Goal: Task Accomplishment & Management: Use online tool/utility

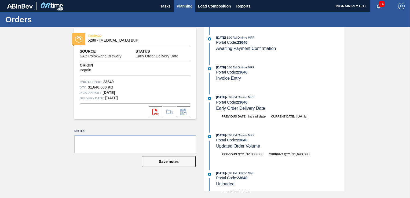
click at [182, 7] on span "Planning" at bounding box center [185, 6] width 16 height 6
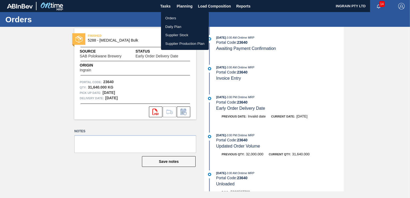
click at [173, 17] on li "Orders" at bounding box center [185, 18] width 48 height 9
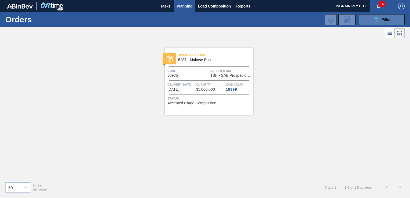
click at [370, 20] on button "089F7B8B-B2A5-4AFE-B5C0-19BA573D28AC Filter" at bounding box center [382, 19] width 46 height 11
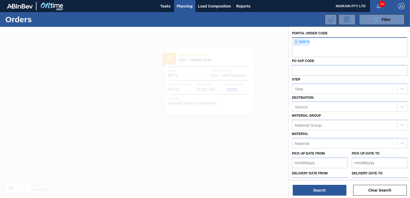
click at [295, 42] on span "×" at bounding box center [295, 42] width 5 height 6
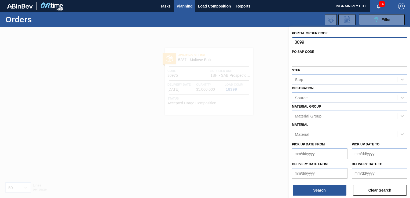
type input "30992"
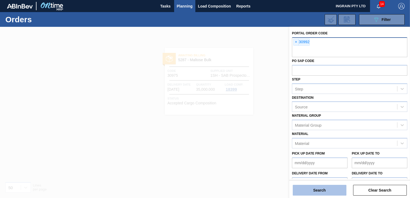
click at [303, 187] on button "Search" at bounding box center [320, 190] width 54 height 11
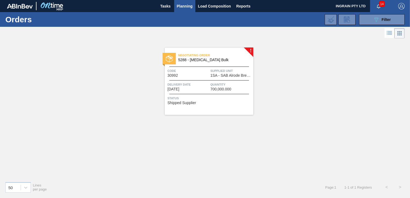
click at [230, 73] on span "1SA - SAB Alrode Brewery" at bounding box center [231, 75] width 42 height 4
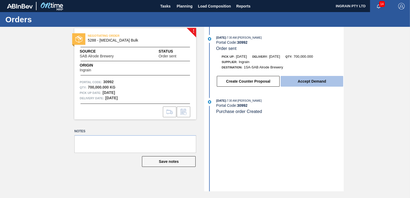
click at [306, 79] on button "Accept Demand" at bounding box center [311, 81] width 62 height 11
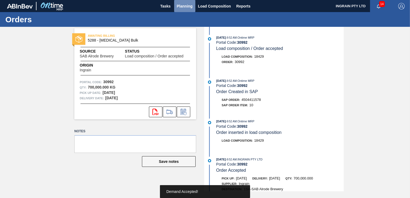
click at [184, 6] on span "Planning" at bounding box center [185, 6] width 16 height 6
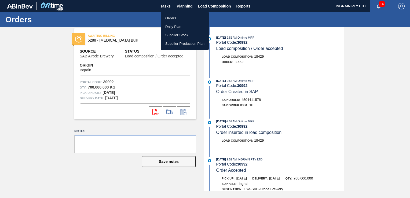
click at [175, 17] on li "Orders" at bounding box center [185, 18] width 48 height 9
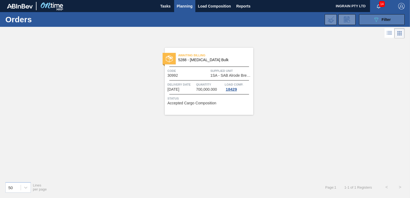
click at [371, 20] on button "089F7B8B-B2A5-4AFE-B5C0-19BA573D28AC Filter" at bounding box center [382, 19] width 46 height 11
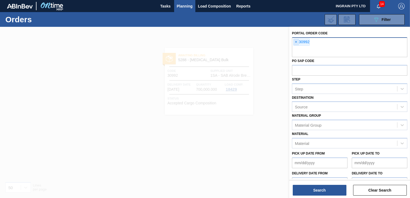
click at [295, 41] on span "×" at bounding box center [295, 42] width 5 height 6
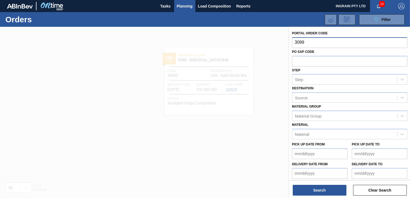
type input "30993"
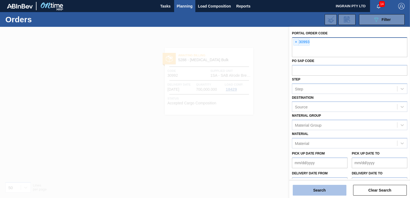
click at [320, 188] on button "Search" at bounding box center [320, 190] width 54 height 11
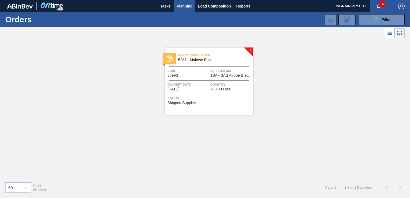
click at [218, 85] on span "Quantity" at bounding box center [231, 84] width 42 height 5
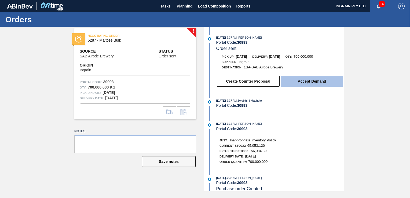
click at [300, 83] on button "Accept Demand" at bounding box center [311, 81] width 62 height 11
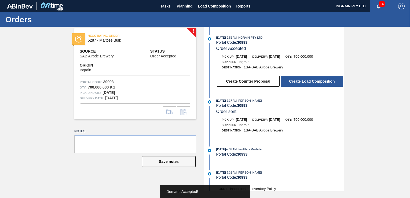
click at [300, 83] on button "Create Load Composition" at bounding box center [311, 81] width 62 height 11
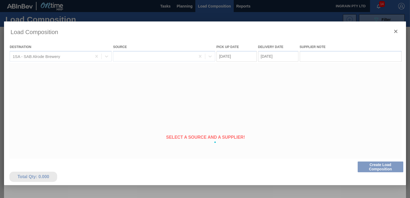
type Date "[DATE]"
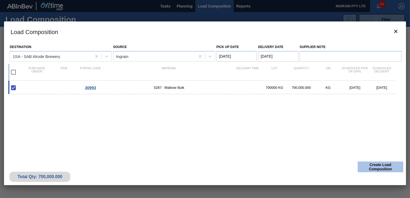
click at [367, 163] on button "Create Load Composition" at bounding box center [380, 166] width 46 height 11
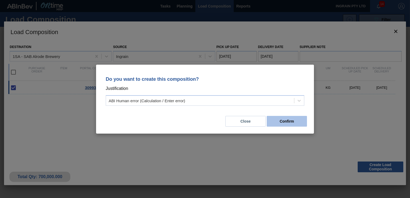
click at [290, 121] on button "Confirm" at bounding box center [287, 121] width 40 height 11
